Goal: Task Accomplishment & Management: Complete application form

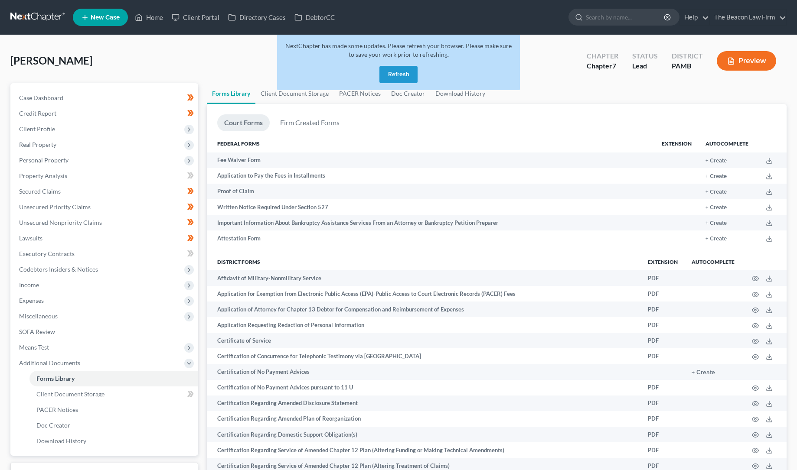
scroll to position [44, 0]
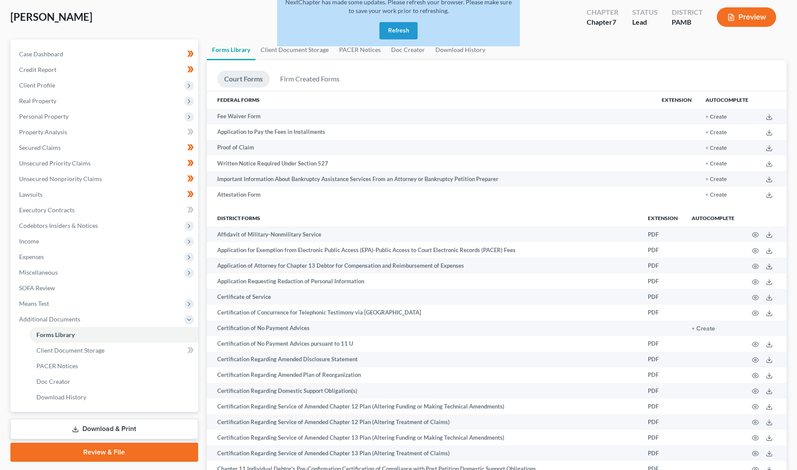
click at [399, 28] on button "Refresh" at bounding box center [398, 30] width 38 height 17
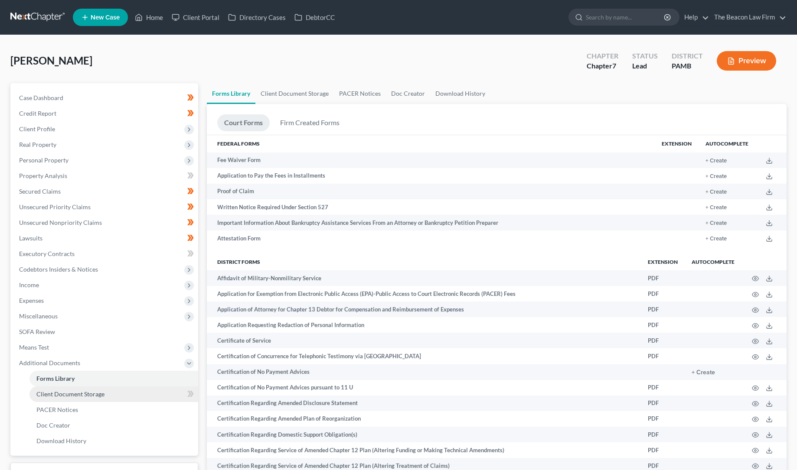
click at [85, 393] on span "Client Document Storage" at bounding box center [70, 394] width 68 height 7
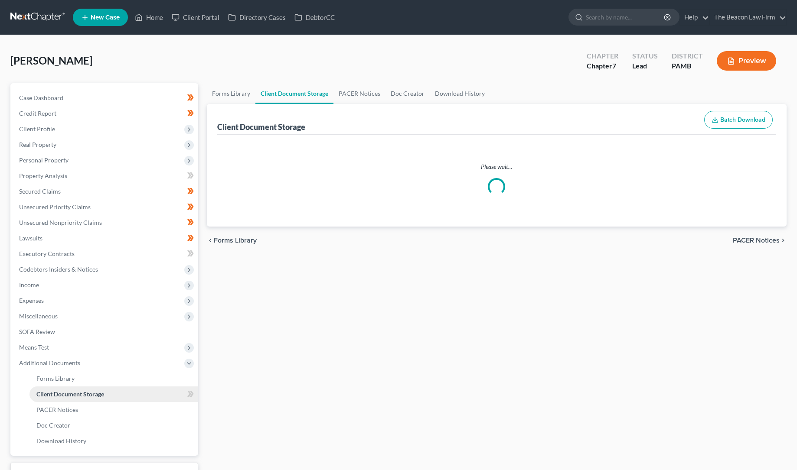
select select "0"
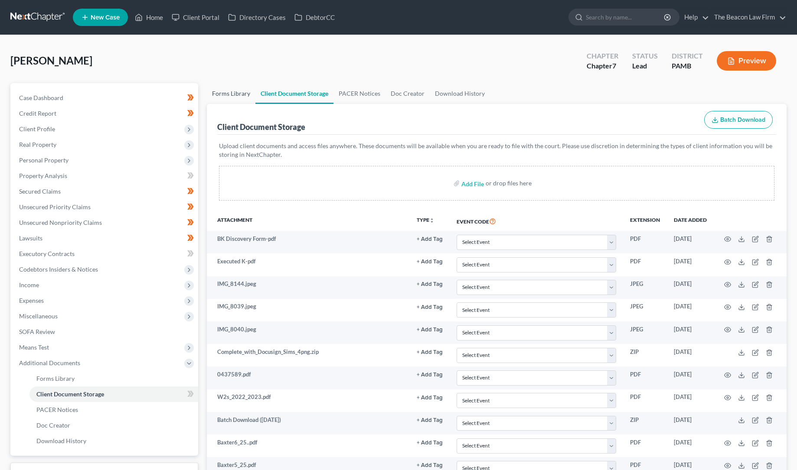
click at [234, 93] on link "Forms Library" at bounding box center [231, 93] width 49 height 21
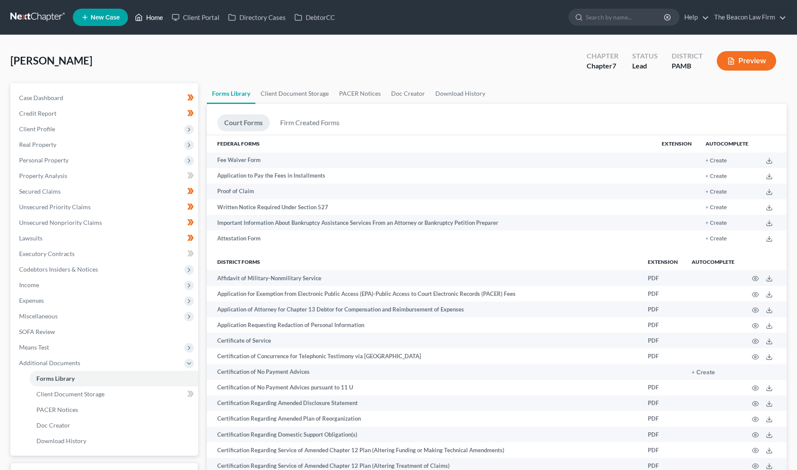
click at [154, 17] on link "Home" at bounding box center [149, 18] width 37 height 16
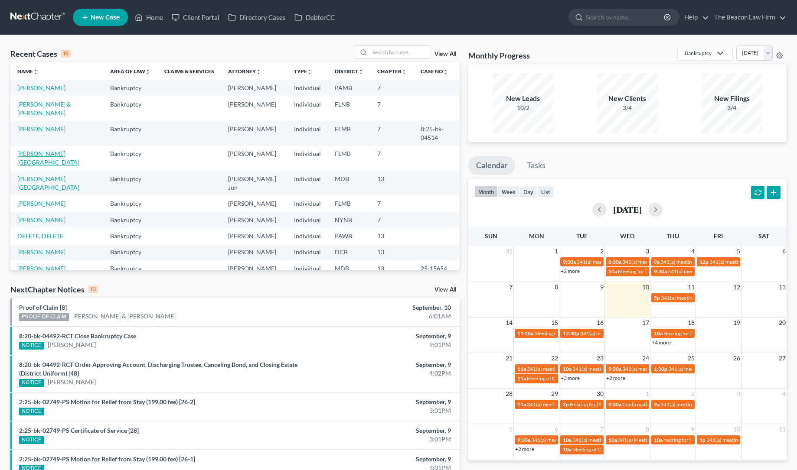
click at [50, 155] on link "[PERSON_NAME][GEOGRAPHIC_DATA]" at bounding box center [48, 158] width 62 height 16
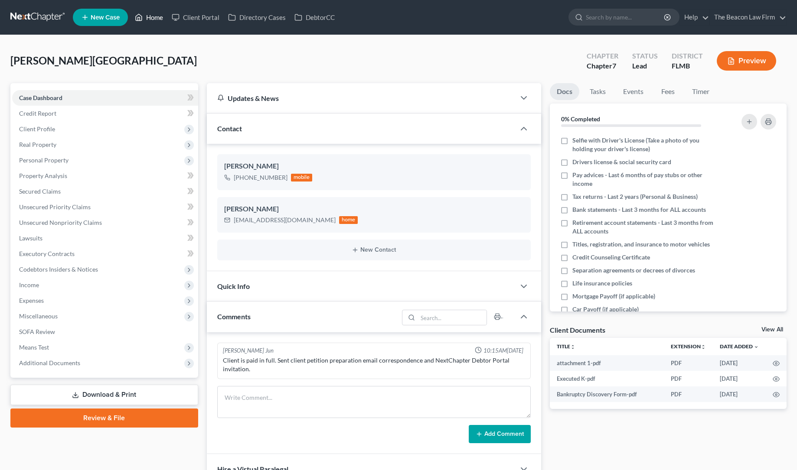
click at [153, 17] on link "Home" at bounding box center [149, 18] width 37 height 16
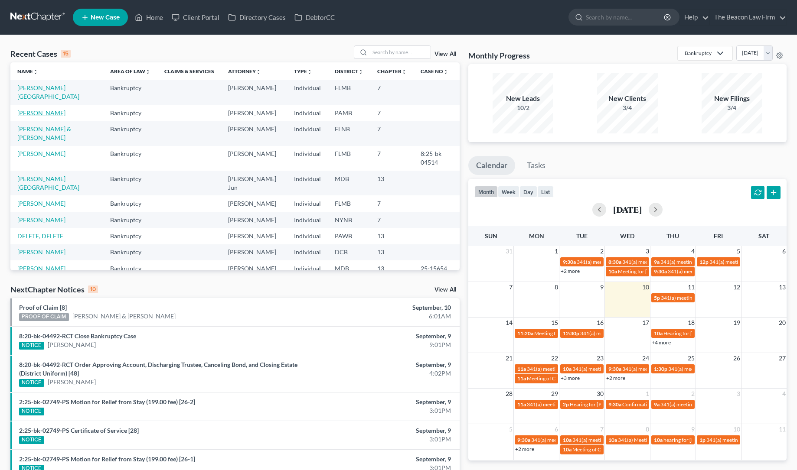
click at [40, 109] on link "[PERSON_NAME]" at bounding box center [41, 112] width 48 height 7
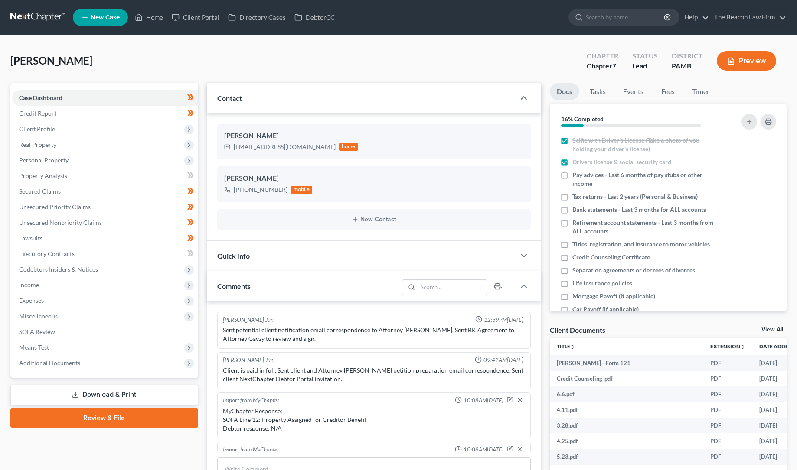
scroll to position [266, 0]
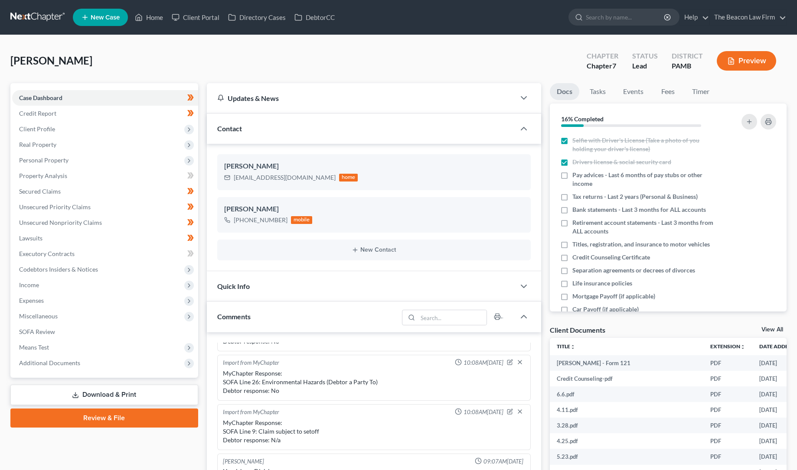
click at [101, 417] on link "Review & File" at bounding box center [104, 418] width 188 height 19
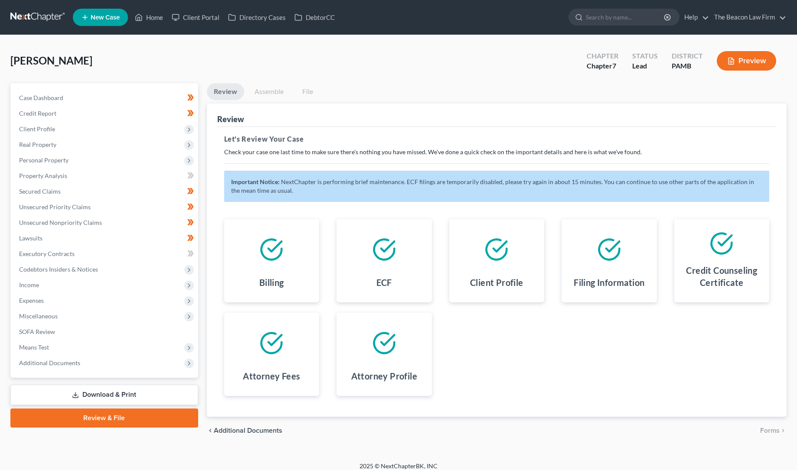
click at [266, 92] on link "Assemble" at bounding box center [269, 91] width 43 height 17
